Goal: Task Accomplishment & Management: Manage account settings

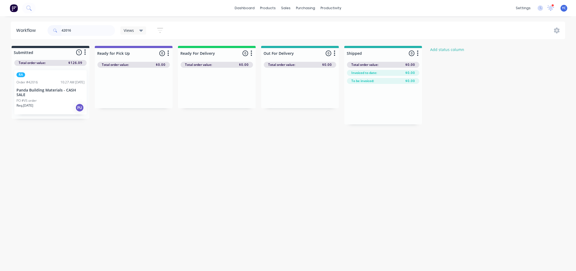
click at [96, 31] on input "42016" at bounding box center [88, 30] width 53 height 11
type input "panda"
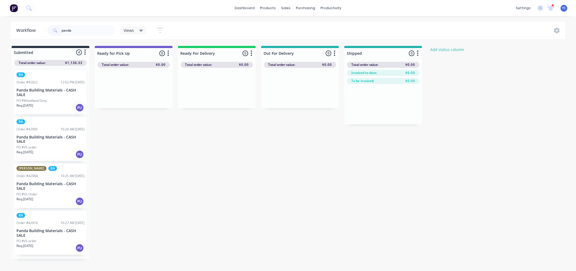
click at [46, 101] on div "PO #Woodland Grey" at bounding box center [50, 100] width 68 height 5
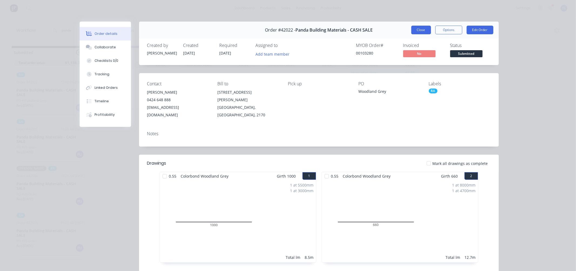
click at [419, 28] on button "Close" at bounding box center [421, 30] width 20 height 9
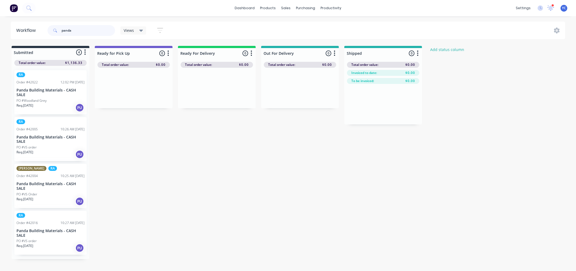
click at [87, 31] on input "panda" at bounding box center [88, 30] width 53 height 11
click at [86, 31] on input "panda" at bounding box center [88, 30] width 53 height 11
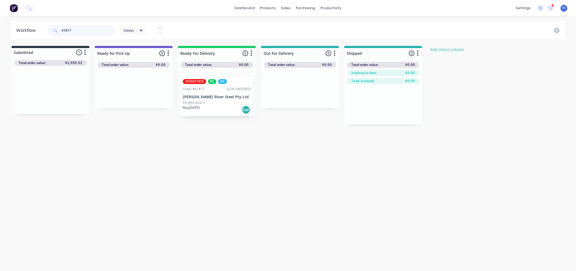
drag, startPoint x: 38, startPoint y: 91, endPoint x: 205, endPoint y: 98, distance: 167.5
click at [205, 98] on div "Submitted 1 Status colour #273444 hex #273444 Save Cancel Summaries Total order…" at bounding box center [289, 85] width 587 height 79
click at [78, 30] on input "41817" at bounding box center [88, 30] width 53 height 11
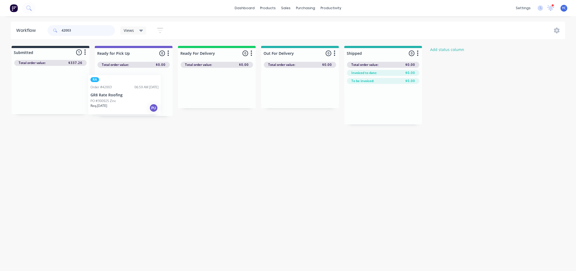
drag, startPoint x: 58, startPoint y: 94, endPoint x: 134, endPoint y: 100, distance: 76.1
click at [134, 100] on div "Submitted 1 Status colour #273444 hex #273444 Save Cancel Summaries Total order…" at bounding box center [289, 85] width 587 height 79
click at [76, 30] on input "42003" at bounding box center [88, 30] width 53 height 11
click at [91, 32] on input "419643" at bounding box center [88, 30] width 53 height 11
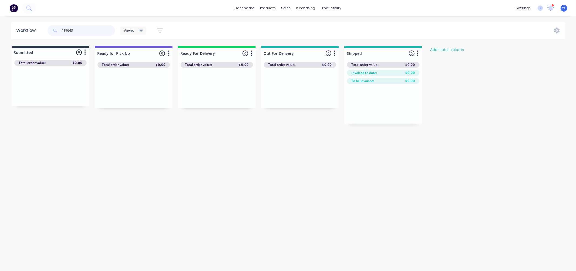
click at [91, 32] on input "419643" at bounding box center [88, 30] width 53 height 11
click at [147, 149] on div "Mark as Picked Up" at bounding box center [150, 148] width 54 height 11
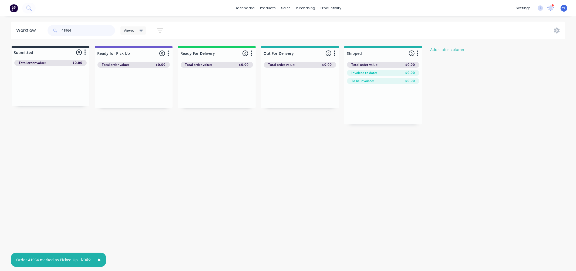
click at [72, 28] on input "41964" at bounding box center [88, 30] width 53 height 11
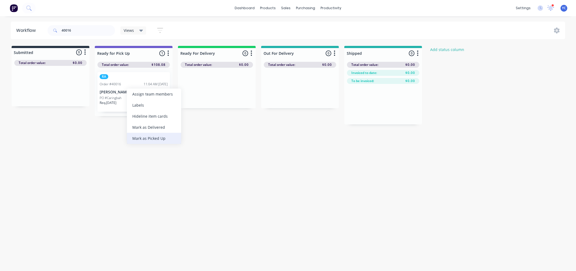
click at [155, 138] on div "Mark as Picked Up" at bounding box center [154, 138] width 54 height 11
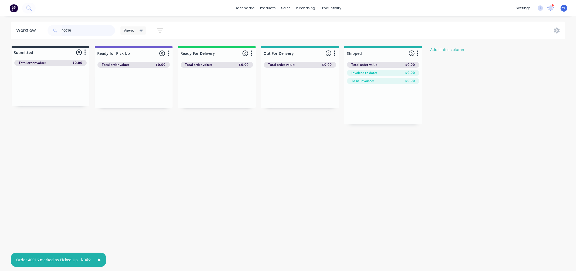
click at [111, 32] on input "40016" at bounding box center [88, 30] width 53 height 11
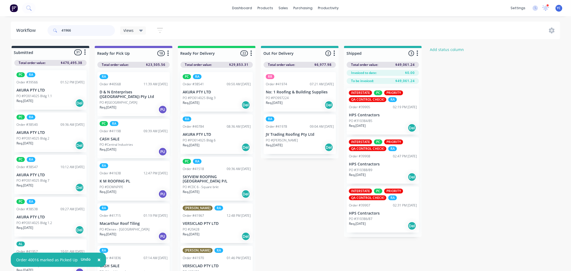
click at [95, 32] on input "41966" at bounding box center [88, 30] width 53 height 11
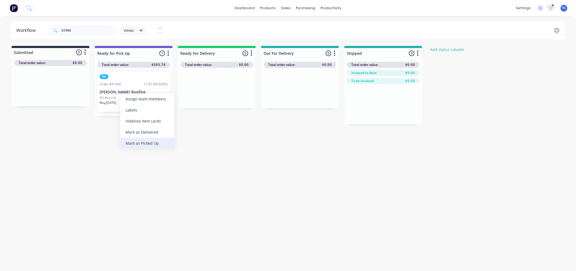
click at [155, 138] on div "Mark as Picked Up" at bounding box center [147, 143] width 54 height 11
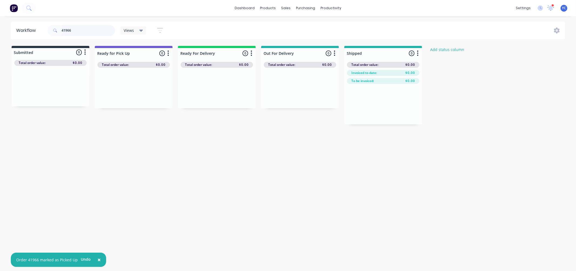
click at [74, 28] on input "41966" at bounding box center [88, 30] width 53 height 11
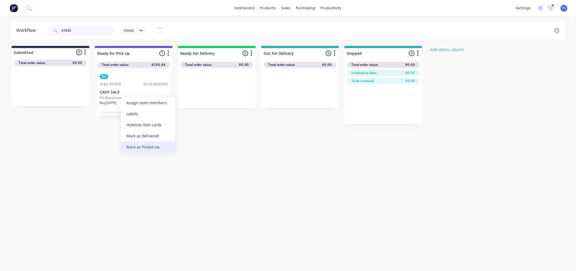
click at [149, 146] on div "Mark as Picked Up" at bounding box center [148, 146] width 54 height 11
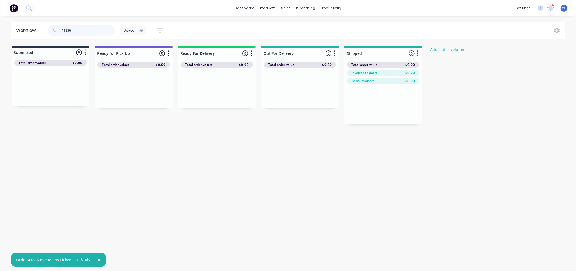
click at [107, 28] on input "41836" at bounding box center [88, 30] width 53 height 11
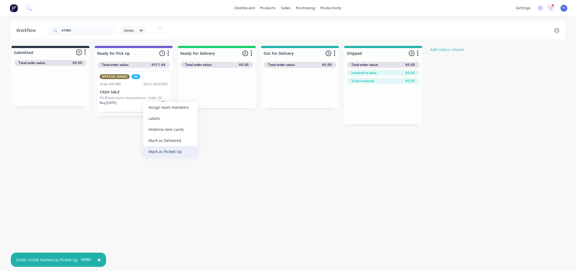
click at [177, 150] on div "Mark as Picked Up" at bounding box center [170, 151] width 54 height 11
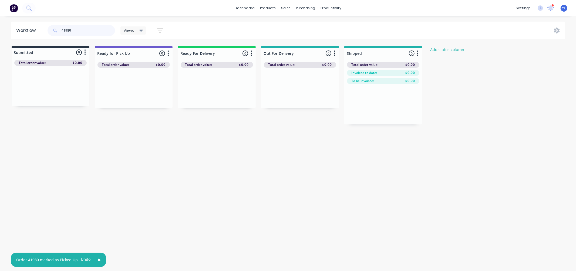
click at [88, 30] on input "41980" at bounding box center [88, 30] width 53 height 11
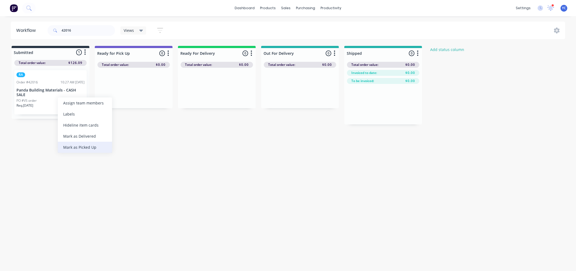
click at [91, 149] on div "Mark as Picked Up" at bounding box center [85, 147] width 54 height 11
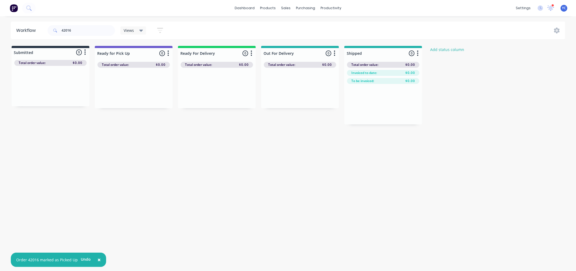
click at [88, 36] on div "42016" at bounding box center [81, 30] width 67 height 16
click at [88, 33] on input "42016" at bounding box center [88, 30] width 53 height 11
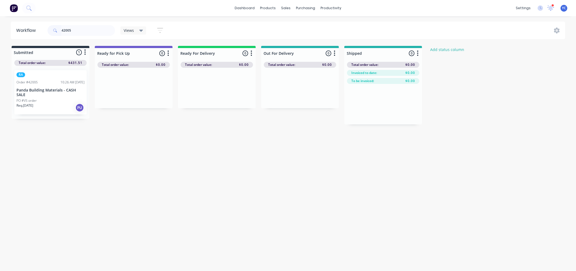
drag, startPoint x: 71, startPoint y: 89, endPoint x: 72, endPoint y: 93, distance: 4.5
click at [103, 145] on div "Mark as Picked Up" at bounding box center [99, 144] width 54 height 11
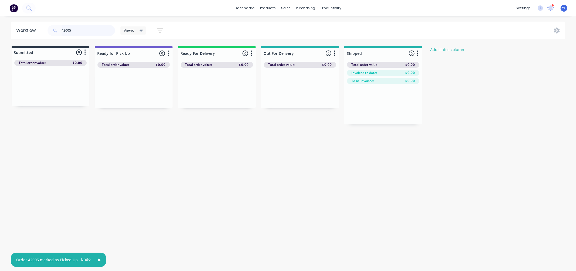
click at [88, 33] on input "42005" at bounding box center [88, 30] width 53 height 11
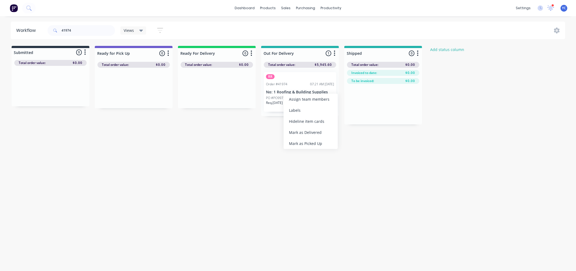
click at [311, 134] on div "Mark as Delivered" at bounding box center [310, 132] width 54 height 11
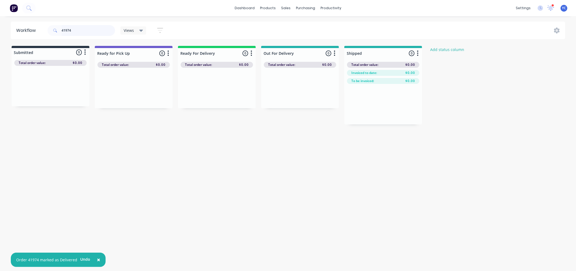
click at [84, 28] on input "41974" at bounding box center [88, 30] width 53 height 11
click at [322, 131] on div "Mark as Delivered" at bounding box center [318, 135] width 54 height 11
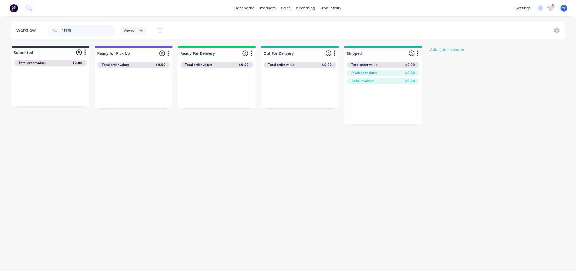
click at [79, 31] on input "41978" at bounding box center [88, 30] width 53 height 11
drag, startPoint x: 187, startPoint y: 139, endPoint x: 188, endPoint y: 125, distance: 13.5
click at [187, 139] on div "Workflow 41923 Views Save new view None (Default) edit AL edit ALL edit BB & TH…" at bounding box center [288, 141] width 576 height 239
drag, startPoint x: 202, startPoint y: 101, endPoint x: 184, endPoint y: 55, distance: 50.2
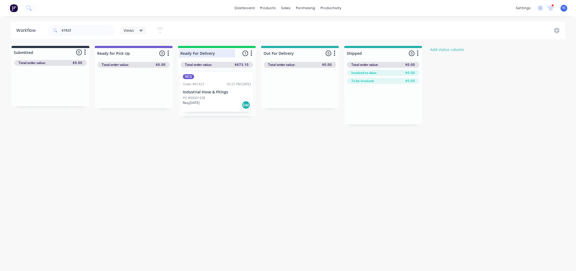
click at [198, 111] on div "NCG Order #41923 03:25 PM 24/09/25 Industrial Hose & Fitings PO #00001938 Req. …" at bounding box center [217, 92] width 78 height 48
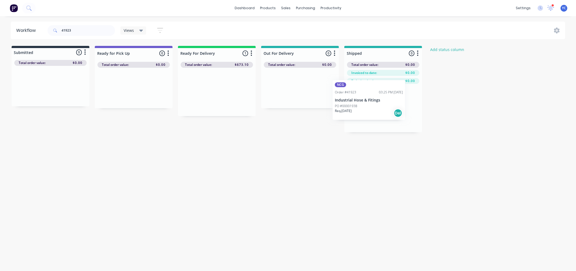
drag, startPoint x: 204, startPoint y: 95, endPoint x: 366, endPoint y: 109, distance: 162.3
click at [366, 109] on div "Submitted 0 Status colour #273444 hex #273444 Save Cancel Summaries Total order…" at bounding box center [289, 89] width 587 height 86
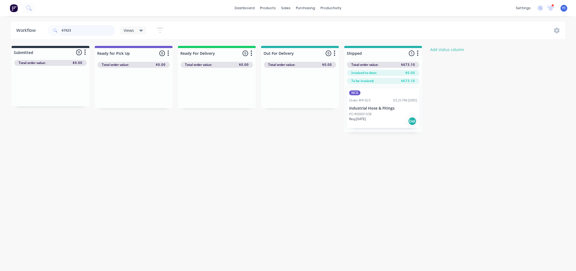
click at [76, 31] on input "41923" at bounding box center [88, 30] width 53 height 11
drag, startPoint x: 222, startPoint y: 91, endPoint x: 532, endPoint y: 126, distance: 311.6
click at [532, 126] on div "Submitted 0 Status colour #273444 hex #273444 Save Cancel Summaries Total order…" at bounding box center [289, 89] width 587 height 86
click at [99, 32] on input "41950" at bounding box center [88, 30] width 53 height 11
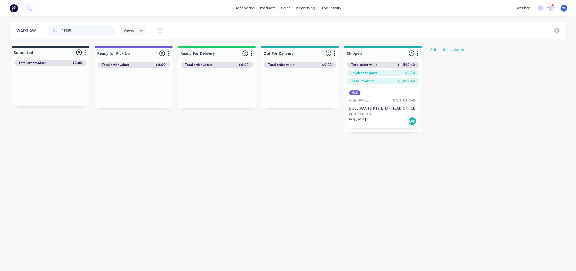
click at [99, 31] on input "41950" at bounding box center [88, 30] width 53 height 11
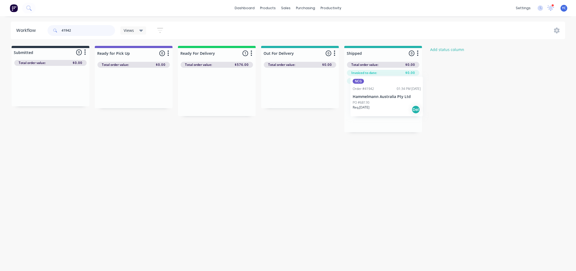
drag, startPoint x: 212, startPoint y: 96, endPoint x: 384, endPoint y: 100, distance: 172.3
click at [384, 100] on div "Submitted 0 Status colour #273444 hex #273444 Save Cancel Summaries Total order…" at bounding box center [289, 89] width 587 height 86
click at [90, 31] on input "41942" at bounding box center [88, 30] width 53 height 11
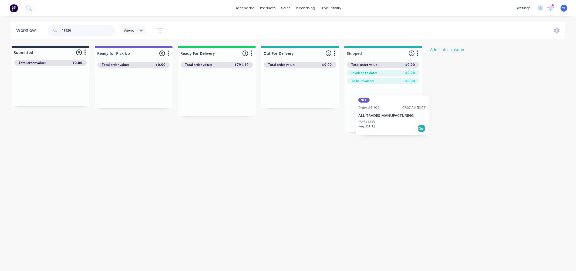
drag, startPoint x: 215, startPoint y: 94, endPoint x: 390, endPoint y: 117, distance: 176.4
click at [392, 118] on div "Submitted 0 Status colour #273444 hex #273444 Save Cancel Summaries Total order…" at bounding box center [289, 89] width 587 height 86
click at [92, 29] on input "41926" at bounding box center [88, 30] width 53 height 11
click at [93, 30] on input "41950" at bounding box center [88, 30] width 53 height 11
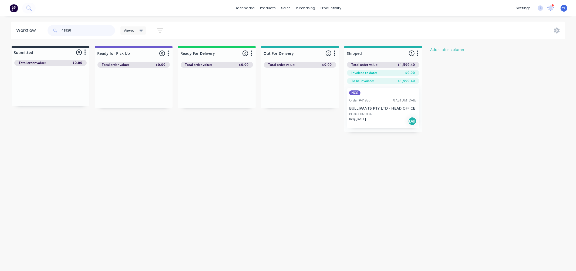
click at [93, 30] on input "41950" at bounding box center [88, 30] width 53 height 11
drag, startPoint x: 210, startPoint y: 94, endPoint x: 382, endPoint y: 114, distance: 173.4
click at [382, 114] on div "Submitted 0 Status colour #273444 hex #273444 Save Cancel Summaries Total order…" at bounding box center [289, 89] width 587 height 86
click at [91, 27] on input "41937" at bounding box center [88, 30] width 53 height 11
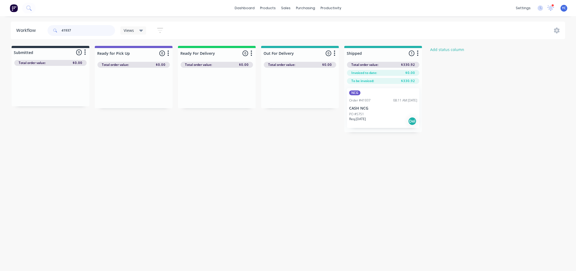
click at [87, 31] on input "41937" at bounding box center [88, 30] width 53 height 11
click at [231, 138] on div "Mark as Delivered" at bounding box center [220, 138] width 54 height 11
click at [90, 32] on input "41997" at bounding box center [88, 30] width 53 height 11
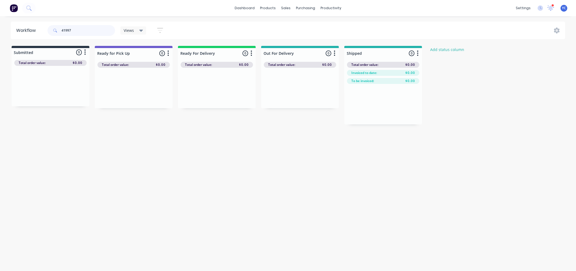
click at [90, 32] on input "41997" at bounding box center [88, 30] width 53 height 11
type input "41996"
click at [227, 138] on div "Mark as Delivered" at bounding box center [222, 140] width 54 height 11
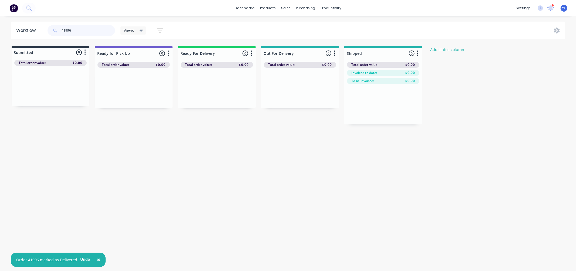
click at [96, 34] on input "41996" at bounding box center [88, 30] width 53 height 11
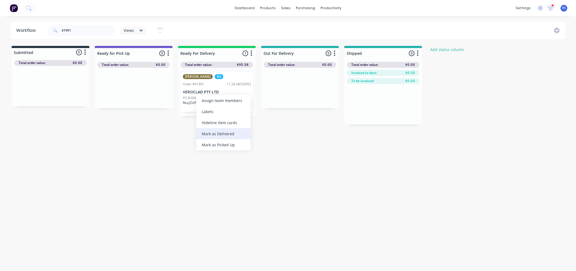
click at [237, 134] on div "Mark as Delivered" at bounding box center [223, 133] width 54 height 11
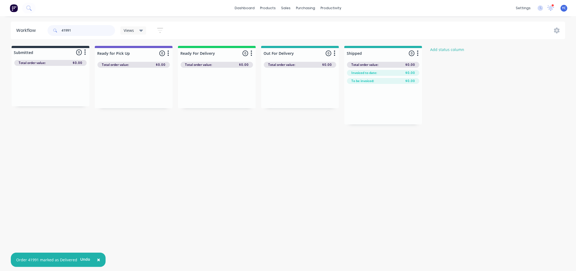
click at [100, 28] on input "41991" at bounding box center [88, 30] width 53 height 11
click at [246, 130] on div "Mark as Delivered" at bounding box center [243, 133] width 54 height 11
click at [108, 36] on input "41990" at bounding box center [88, 30] width 53 height 11
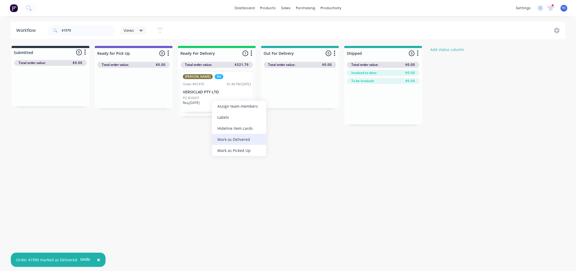
click at [241, 141] on div "Mark as Delivered" at bounding box center [239, 139] width 54 height 11
click at [85, 27] on input "41970" at bounding box center [88, 30] width 53 height 11
click at [258, 137] on div "Mark as Delivered" at bounding box center [249, 136] width 54 height 11
click at [103, 25] on input "41968" at bounding box center [88, 30] width 53 height 11
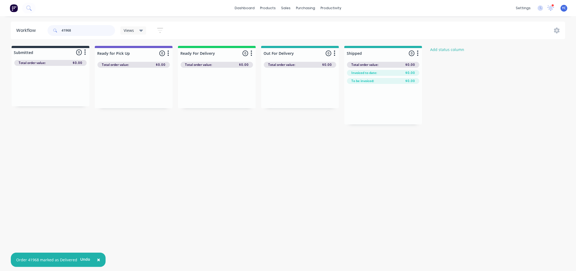
click at [103, 25] on input "41968" at bounding box center [88, 30] width 53 height 11
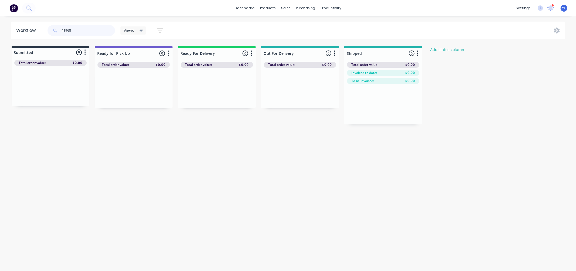
click at [85, 30] on input "41968" at bounding box center [88, 30] width 53 height 11
type input "41967"
click at [249, 132] on div "Mark as Delivered" at bounding box center [243, 131] width 54 height 11
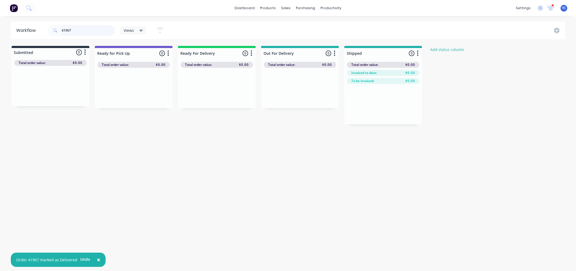
click at [90, 29] on input "41967" at bounding box center [88, 30] width 53 height 11
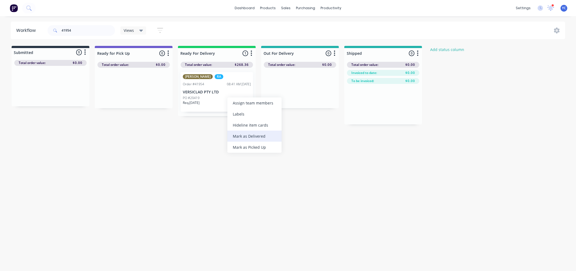
click at [255, 138] on div "Mark as Delivered" at bounding box center [254, 136] width 54 height 11
click at [87, 31] on input "41954" at bounding box center [88, 30] width 53 height 11
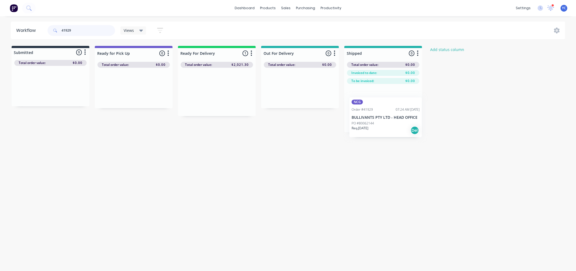
drag, startPoint x: 216, startPoint y: 92, endPoint x: 387, endPoint y: 117, distance: 172.4
click at [387, 117] on div "Submitted 0 Status colour #273444 hex #273444 Save Cancel Summaries Total order…" at bounding box center [289, 89] width 587 height 86
click at [81, 30] on input "41929" at bounding box center [88, 30] width 53 height 11
drag, startPoint x: 206, startPoint y: 94, endPoint x: 383, endPoint y: 105, distance: 178.0
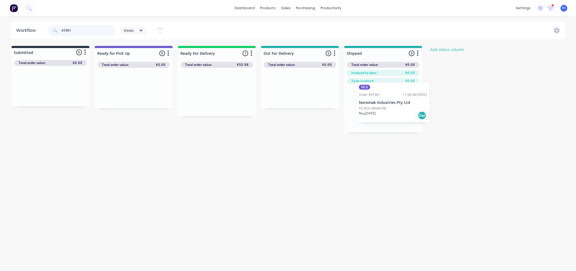
click at [383, 105] on div "Submitted 0 Status colour #273444 hex #273444 Save Cancel Summaries Total order…" at bounding box center [289, 89] width 587 height 86
type input "4"
click at [98, 26] on input "418" at bounding box center [88, 30] width 53 height 11
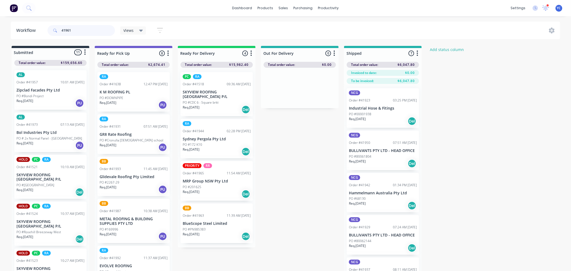
type input "41961"
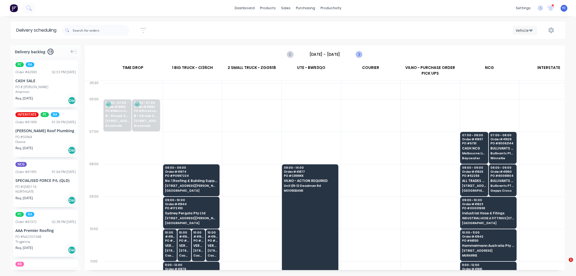
click at [357, 55] on icon "Next page" at bounding box center [359, 54] width 6 height 6
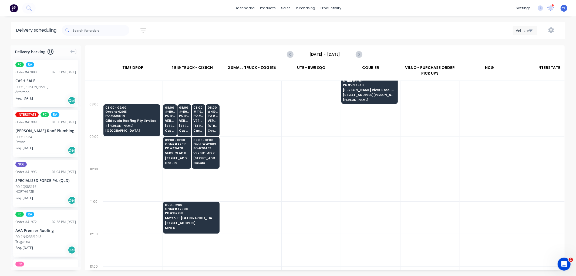
scroll to position [30, 0]
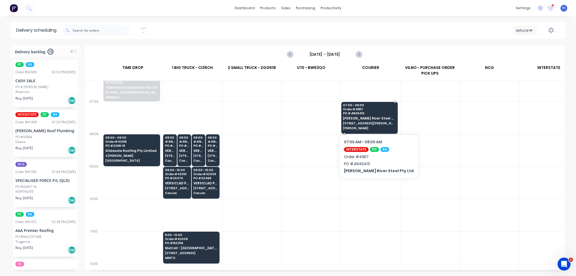
click at [364, 124] on span "[STREET_ADDRESS][PERSON_NAME]" at bounding box center [369, 122] width 52 height 3
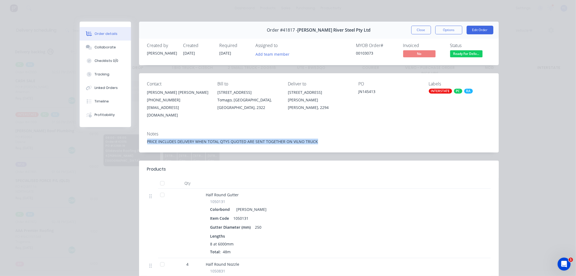
drag, startPoint x: 328, startPoint y: 134, endPoint x: 143, endPoint y: 133, distance: 185.5
click at [143, 133] on div "Notes PRICE INCLUDES DELIVERY WHEN TOTAL QTYS QUOTED ARE SENT TOGETHER ON VILNO…" at bounding box center [319, 139] width 360 height 25
click at [220, 130] on div "Notes PRICE INCLUDES DELIVERY WHEN TOTAL QTYS QUOTED ARE SENT TOGETHER ON VILNO…" at bounding box center [319, 139] width 360 height 25
drag, startPoint x: 315, startPoint y: 135, endPoint x: 116, endPoint y: 134, distance: 199.0
click at [116, 134] on div "Order #41817 - [PERSON_NAME] River Steel Pty Ltd Close Options Edit Order Creat…" at bounding box center [289, 257] width 419 height 470
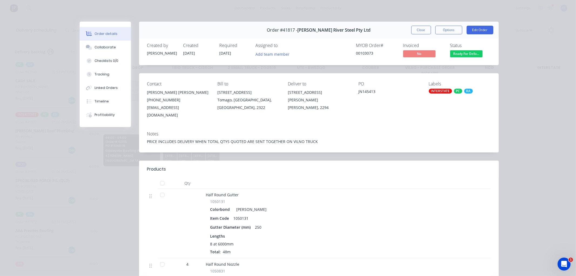
click at [262, 151] on div "Order #41817 - [PERSON_NAME] River Steel Pty Ltd Close Options Edit Order Creat…" at bounding box center [289, 257] width 419 height 470
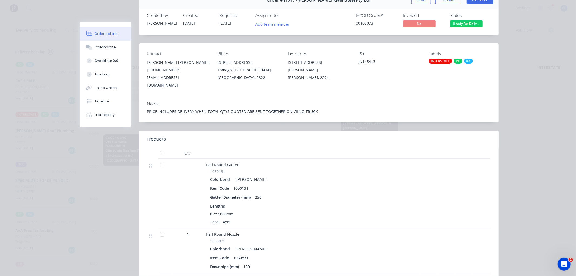
scroll to position [0, 0]
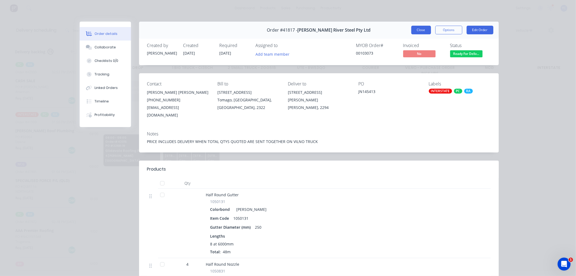
click at [413, 31] on button "Close" at bounding box center [421, 30] width 20 height 9
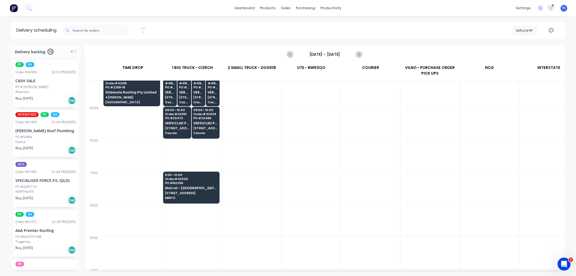
scroll to position [60, 0]
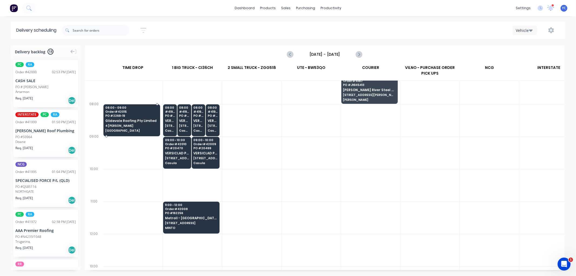
click at [139, 111] on span "Order # 42015" at bounding box center [131, 111] width 53 height 3
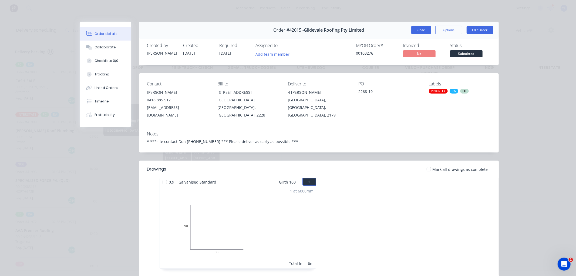
click at [415, 30] on button "Close" at bounding box center [421, 30] width 20 height 9
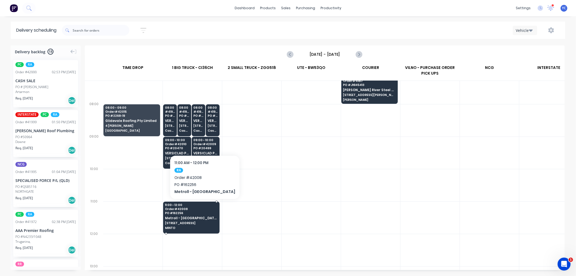
click at [202, 226] on span "MINTO" at bounding box center [191, 227] width 52 height 3
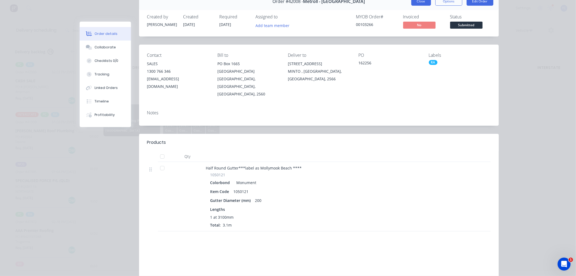
scroll to position [0, 0]
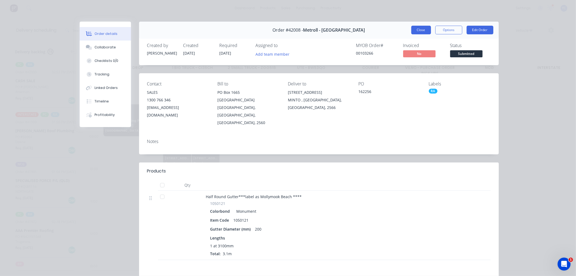
click at [417, 32] on button "Close" at bounding box center [421, 30] width 20 height 9
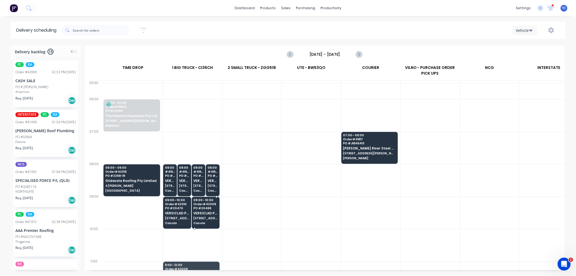
scroll to position [90, 0]
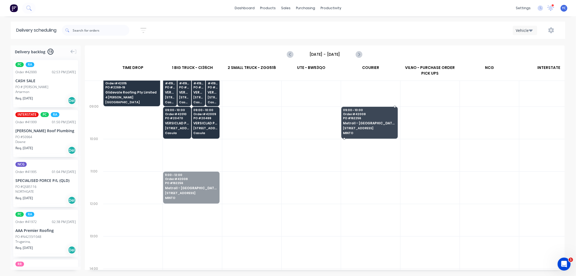
drag, startPoint x: 189, startPoint y: 195, endPoint x: 370, endPoint y: 132, distance: 192.0
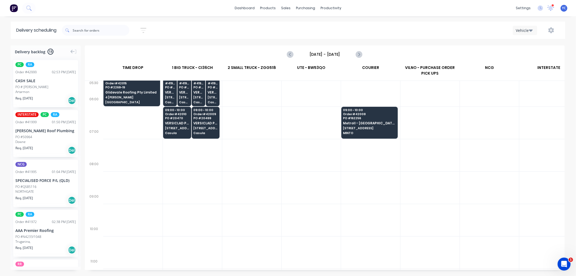
scroll to position [0, 0]
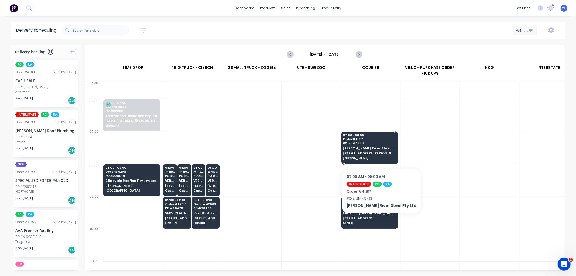
click at [372, 152] on span "[STREET_ADDRESS][PERSON_NAME]" at bounding box center [369, 152] width 52 height 3
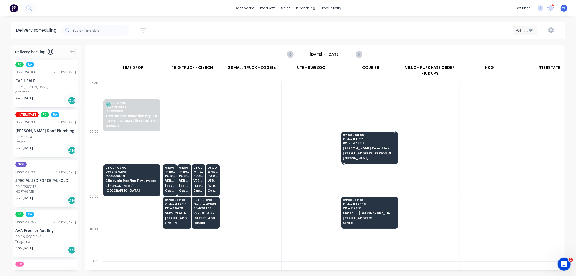
click at [372, 152] on body "dashboard products sales purchasing productivity dashboard products Product Cat…" at bounding box center [288, 138] width 576 height 276
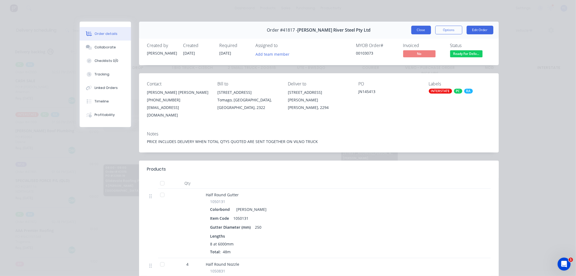
click at [413, 31] on button "Close" at bounding box center [421, 30] width 20 height 9
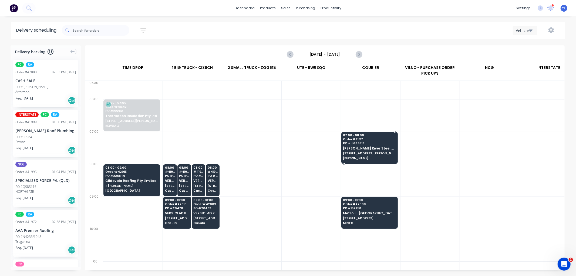
click at [388, 147] on span "[PERSON_NAME] River Steel Pty Ltd" at bounding box center [369, 148] width 52 height 4
click at [388, 147] on body "dashboard products sales purchasing productivity dashboard products Product Cat…" at bounding box center [288, 138] width 576 height 276
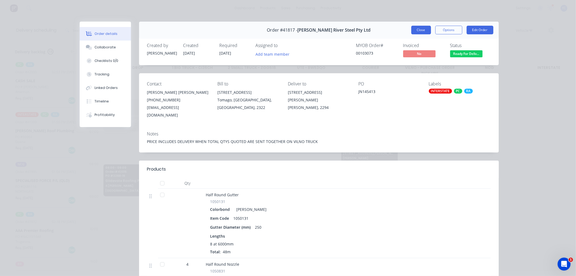
click at [414, 30] on button "Close" at bounding box center [421, 30] width 20 height 9
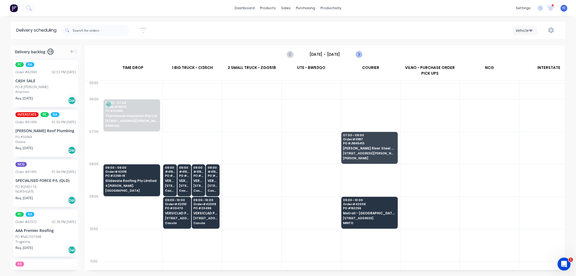
click at [358, 53] on icon "Next page" at bounding box center [358, 54] width 2 height 4
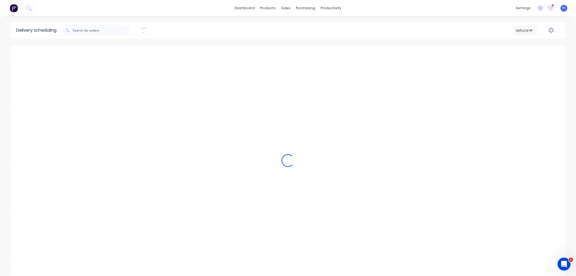
click at [358, 53] on div "Loading..." at bounding box center [288, 160] width 554 height 230
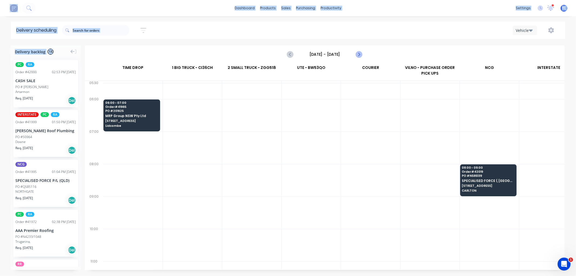
click at [358, 53] on icon "Next page" at bounding box center [358, 54] width 2 height 4
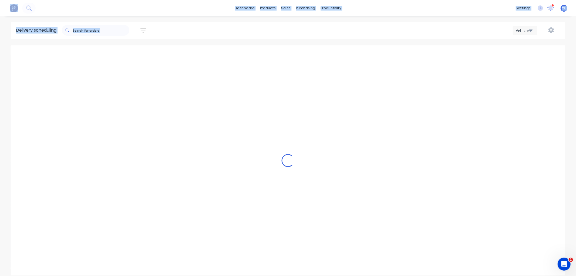
click at [358, 53] on icon "Next page" at bounding box center [358, 54] width 2 height 4
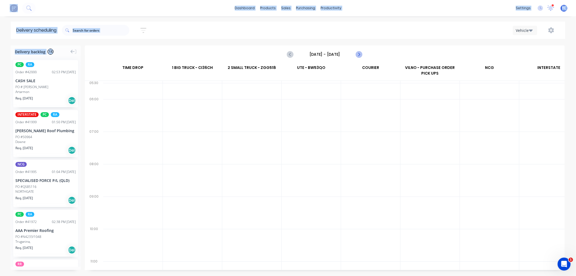
scroll to position [0, 0]
click at [358, 53] on icon "Next page" at bounding box center [358, 54] width 2 height 4
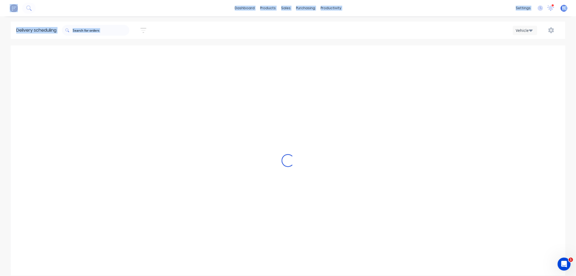
click at [358, 53] on icon "Next page" at bounding box center [358, 54] width 2 height 4
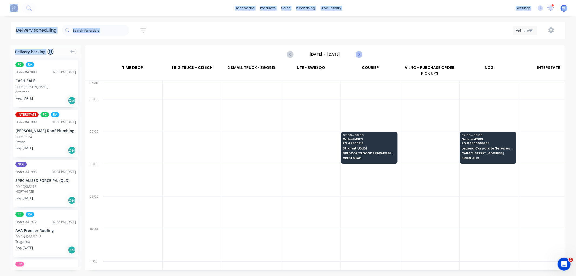
click at [358, 53] on icon "Next page" at bounding box center [358, 54] width 2 height 4
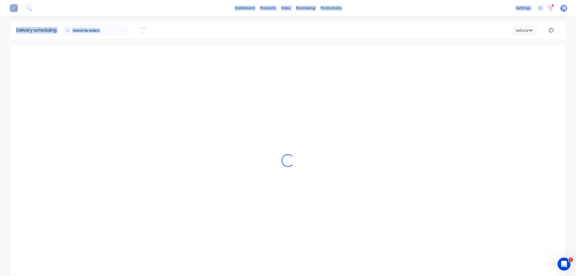
click at [358, 53] on div "Loading..." at bounding box center [288, 160] width 554 height 230
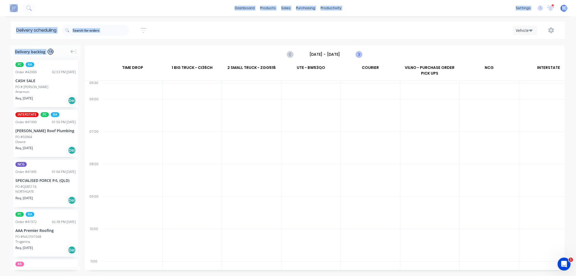
click at [358, 53] on icon "Next page" at bounding box center [358, 54] width 2 height 4
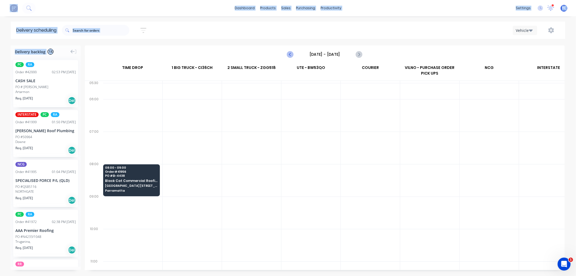
click at [289, 56] on icon "Previous page" at bounding box center [290, 54] width 6 height 6
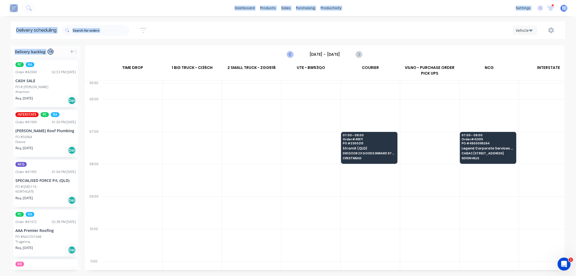
click at [289, 56] on icon "Previous page" at bounding box center [290, 54] width 6 height 6
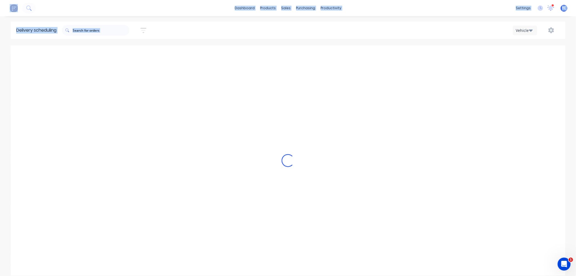
click at [289, 56] on div "Loading..." at bounding box center [288, 160] width 554 height 230
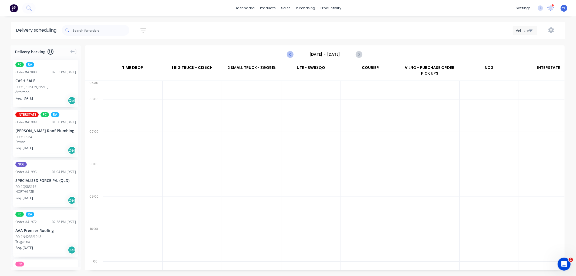
click at [289, 56] on icon "Previous page" at bounding box center [290, 54] width 6 height 6
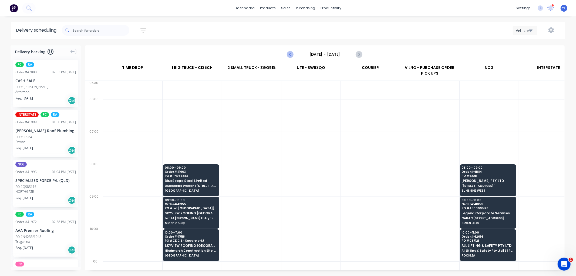
click at [289, 56] on icon "Previous page" at bounding box center [290, 54] width 6 height 6
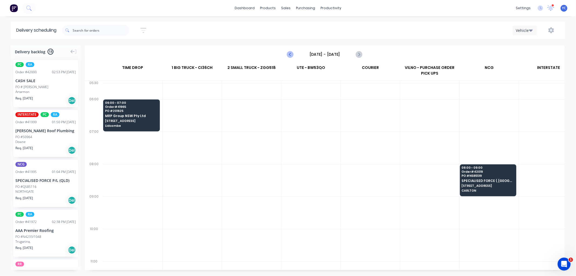
click at [289, 56] on icon "Previous page" at bounding box center [290, 54] width 6 height 6
type input "[DATE] - [DATE]"
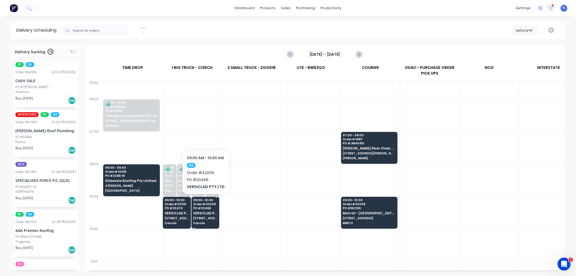
click at [211, 212] on span "VERSICLAD PTY LTD" at bounding box center [205, 213] width 24 height 4
click at [211, 212] on body "dashboard products sales purchasing productivity dashboard products Product Cat…" at bounding box center [288, 138] width 576 height 276
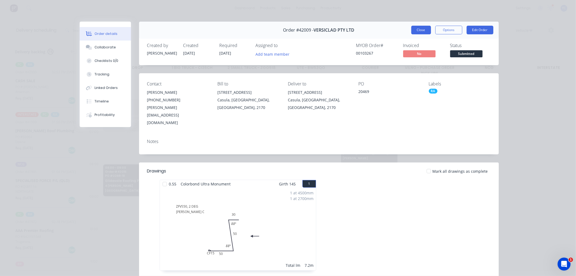
click at [419, 32] on button "Close" at bounding box center [421, 30] width 20 height 9
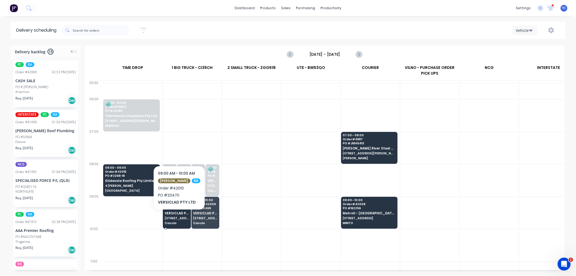
click at [176, 217] on span "[STREET_ADDRESS]" at bounding box center [177, 217] width 24 height 3
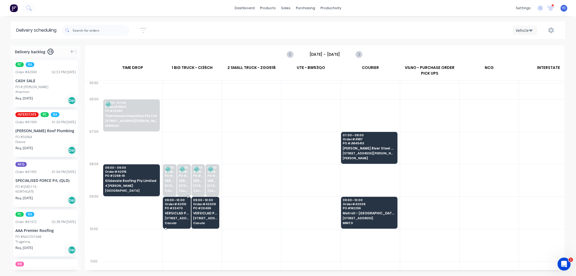
click at [176, 217] on span "[STREET_ADDRESS]" at bounding box center [177, 217] width 24 height 3
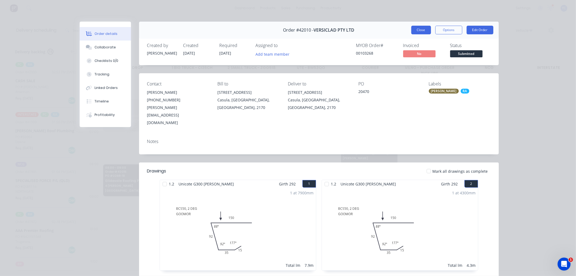
click at [420, 30] on button "Close" at bounding box center [421, 30] width 20 height 9
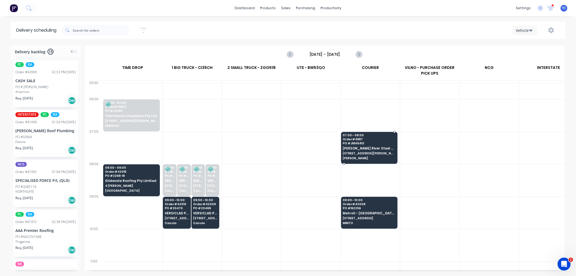
click at [354, 154] on span "[STREET_ADDRESS][PERSON_NAME]" at bounding box center [369, 152] width 52 height 3
click at [354, 154] on body "dashboard products sales purchasing productivity dashboard products Product Cat…" at bounding box center [288, 138] width 576 height 276
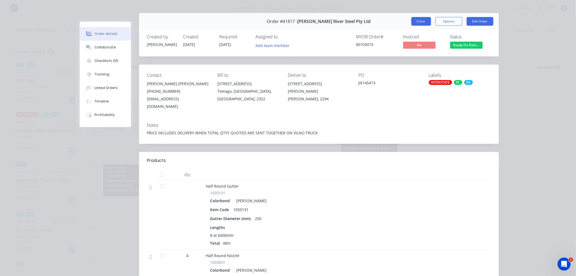
scroll to position [0, 0]
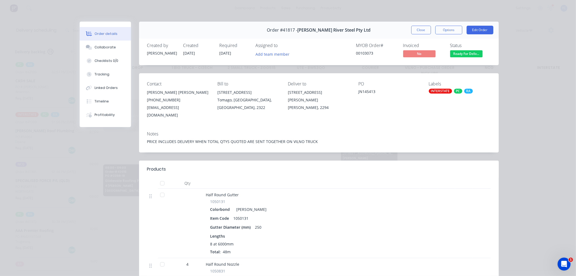
click at [416, 28] on button "Close" at bounding box center [421, 30] width 20 height 9
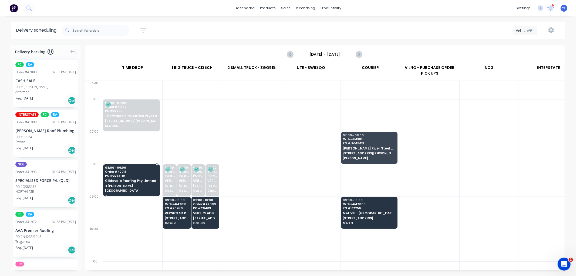
click at [128, 179] on span "Glidevale Roofing Pty Limited" at bounding box center [131, 181] width 53 height 4
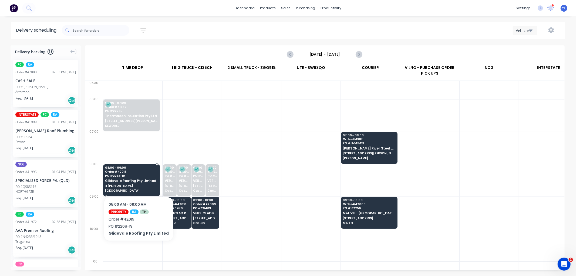
click at [128, 179] on body "dashboard products sales purchasing productivity dashboard products Product Cat…" at bounding box center [288, 138] width 576 height 276
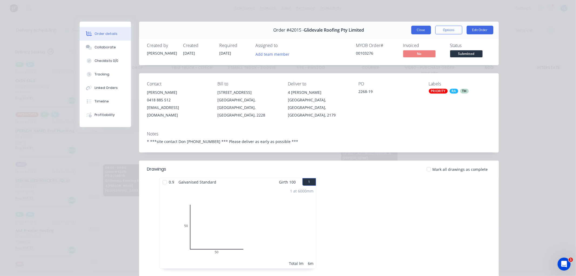
click at [417, 33] on button "Close" at bounding box center [421, 30] width 20 height 9
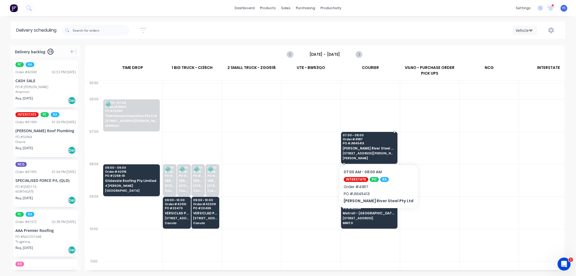
click at [358, 156] on div "07:00 - 08:00 Order # 41817 PO # JN145413 [PERSON_NAME] River Steel Pty Ltd [ST…" at bounding box center [369, 147] width 56 height 30
click at [358, 156] on body "dashboard products sales purchasing productivity dashboard products Product Cat…" at bounding box center [288, 138] width 576 height 276
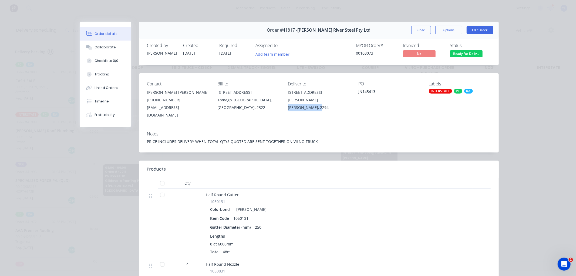
drag, startPoint x: 286, startPoint y: 99, endPoint x: 317, endPoint y: 100, distance: 31.9
click at [317, 104] on div "[PERSON_NAME], 2294" at bounding box center [319, 108] width 62 height 8
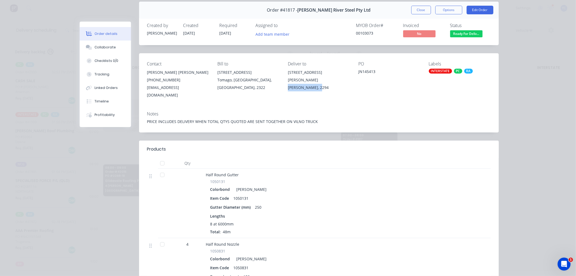
scroll to position [30, 0]
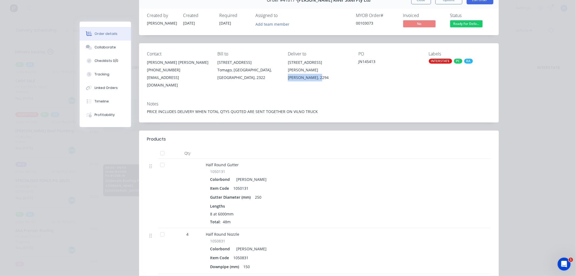
click at [279, 75] on div "Contact [PERSON_NAME] [PERSON_NAME] [PHONE_NUMBER] [EMAIL_ADDRESS][DOMAIN_NAME]…" at bounding box center [319, 70] width 360 height 54
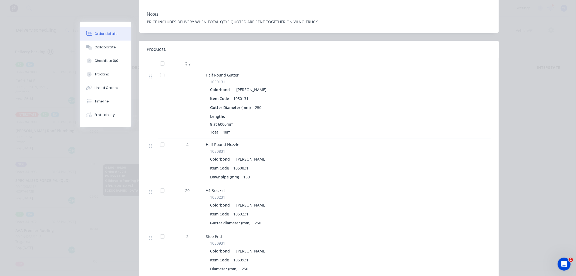
scroll to position [0, 0]
